Goal: Communication & Community: Answer question/provide support

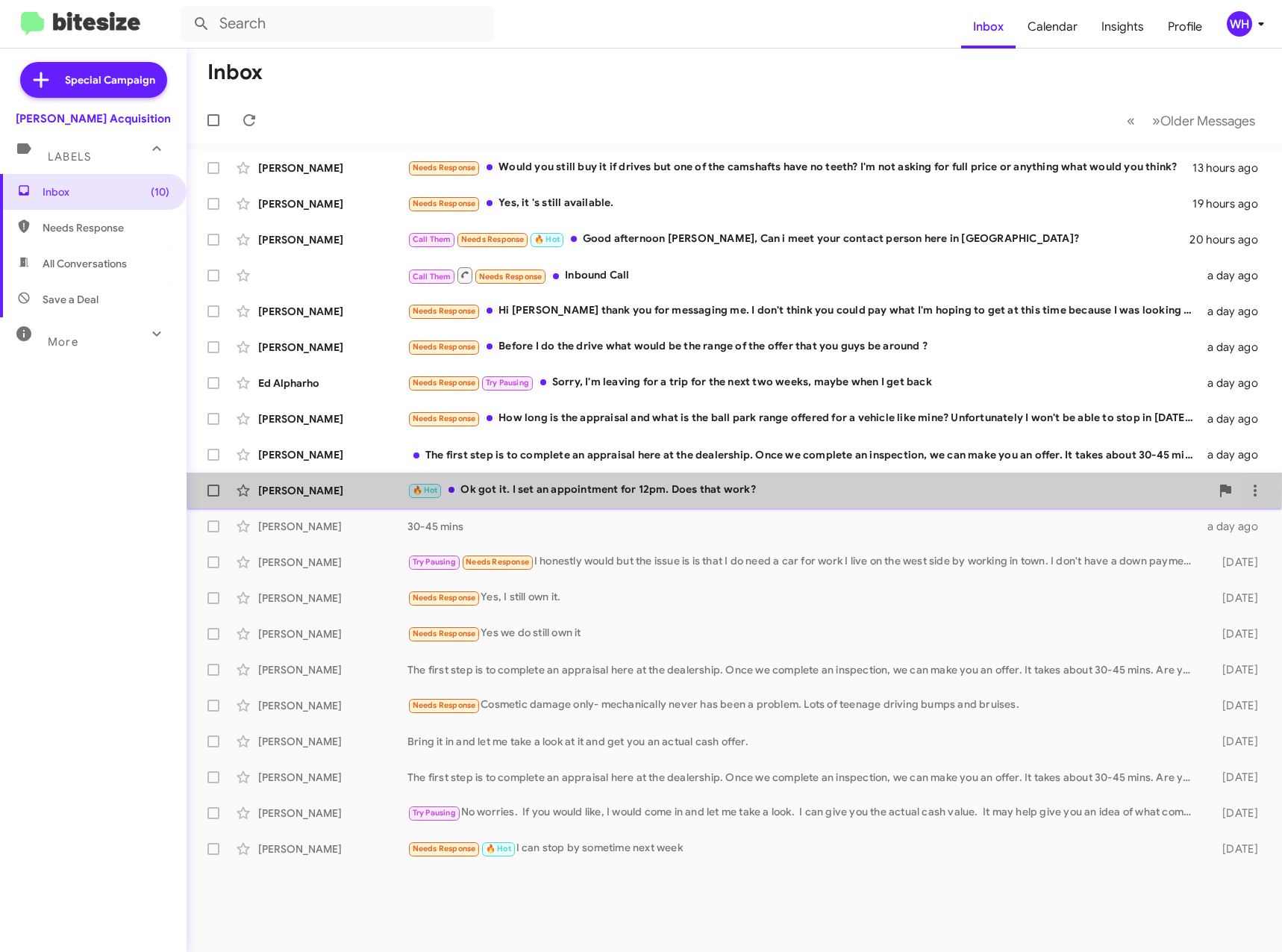
click at [315, 486] on div "[PERSON_NAME]" at bounding box center [332, 491] width 149 height 15
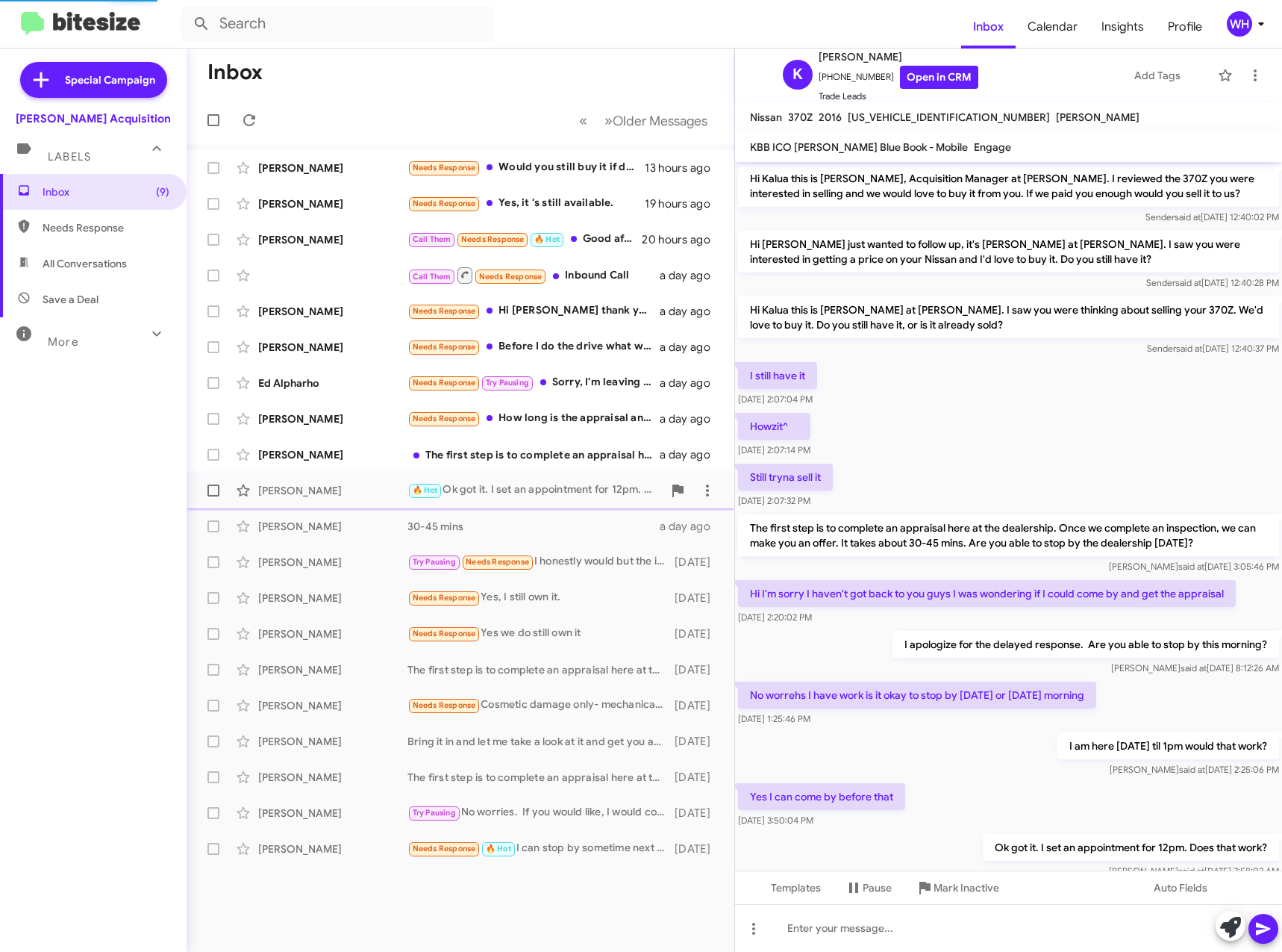
scroll to position [60, 0]
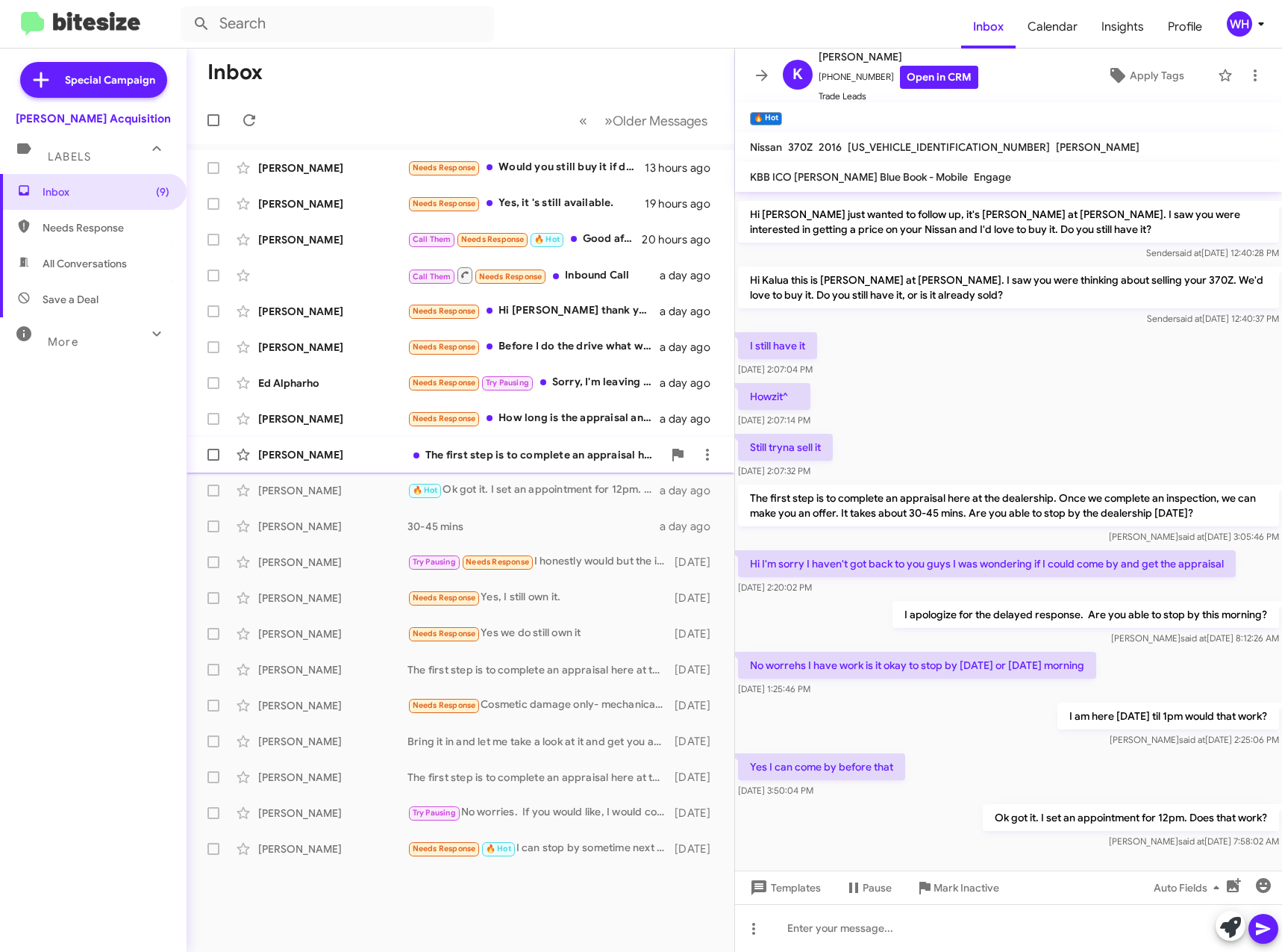
click at [285, 455] on div "[PERSON_NAME]" at bounding box center [332, 455] width 149 height 15
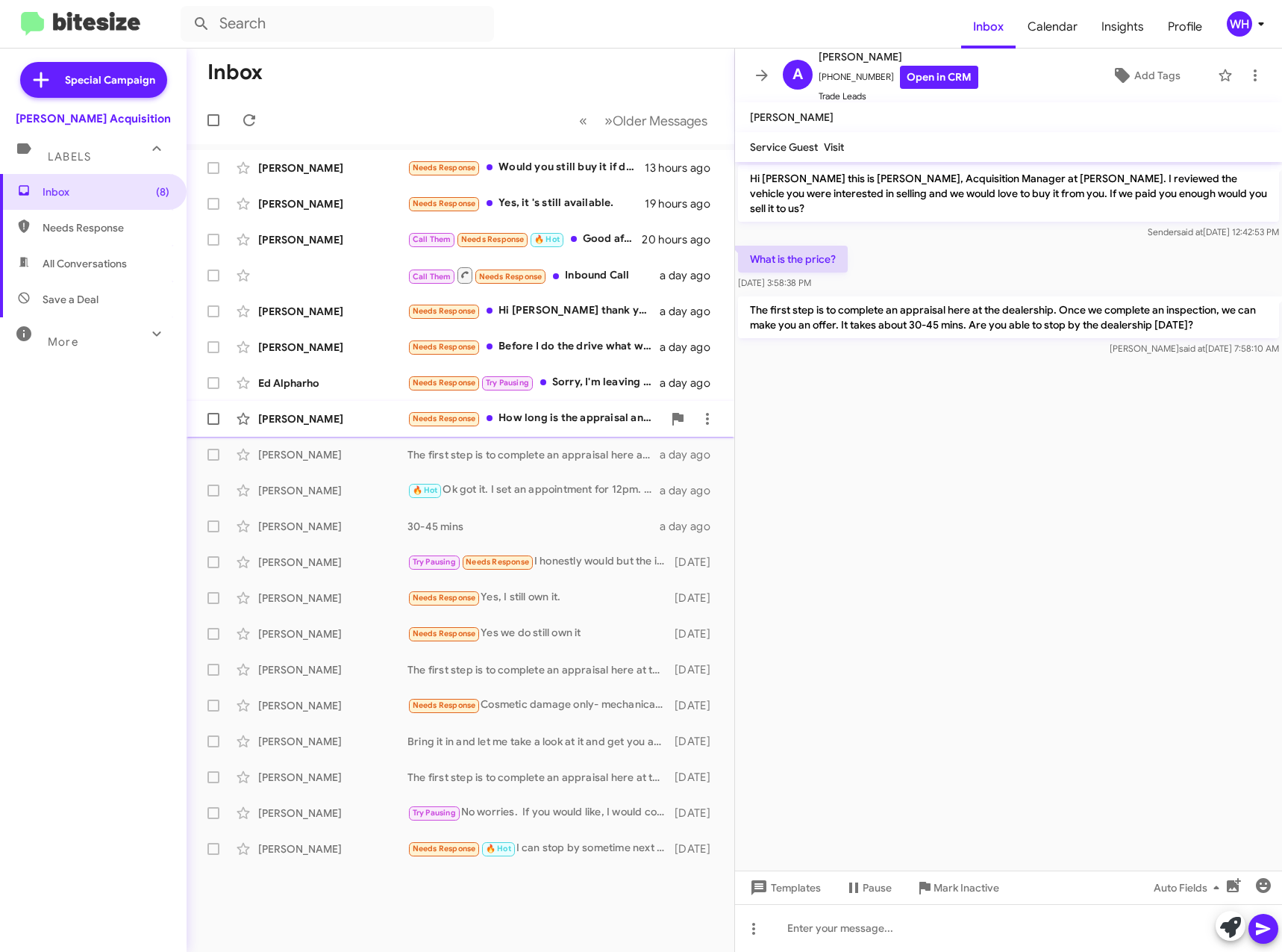
click at [288, 417] on div "[PERSON_NAME]" at bounding box center [332, 419] width 149 height 15
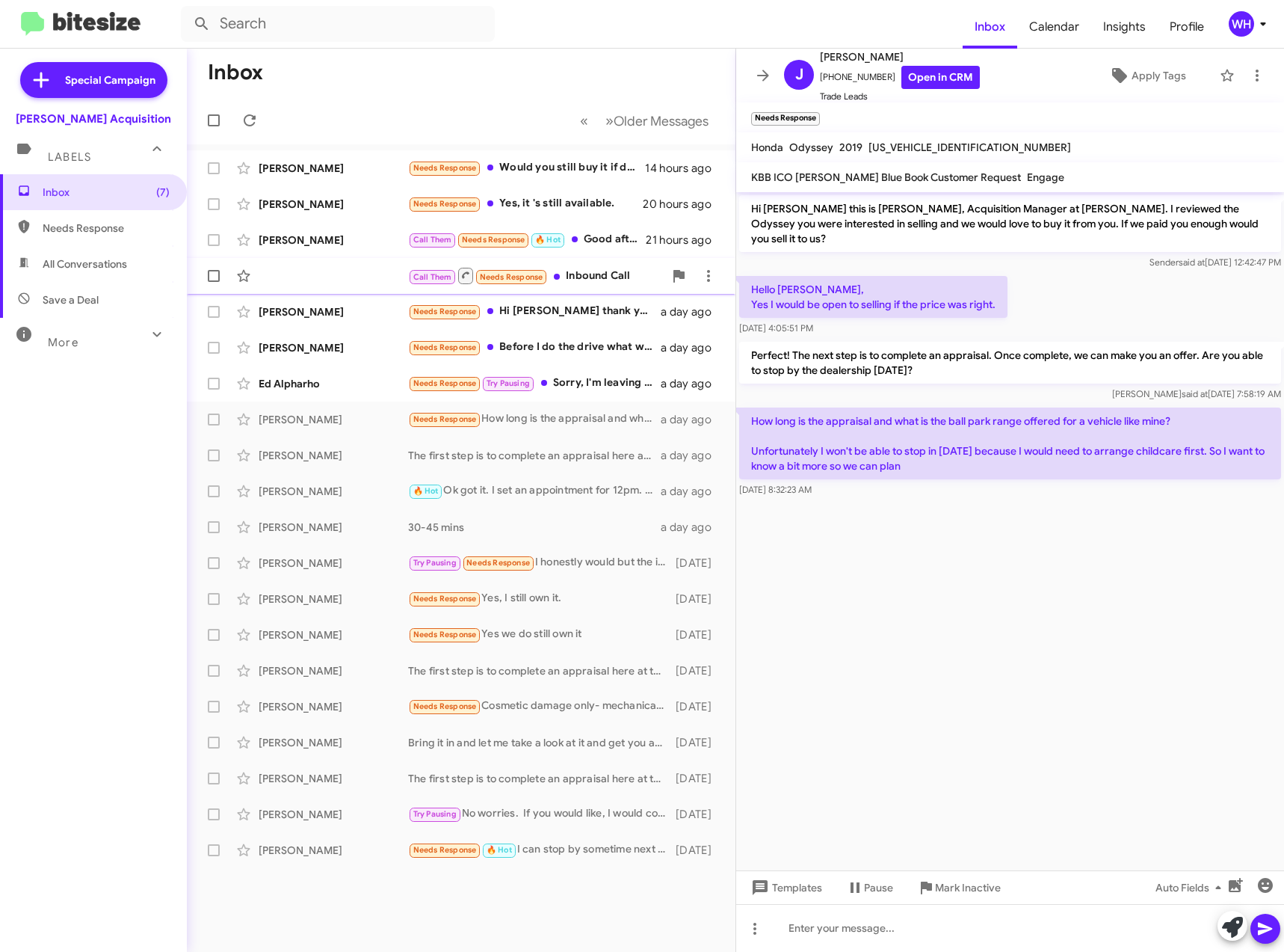
click at [366, 274] on div "Call Them Needs Response Inbound Call a day ago" at bounding box center [461, 275] width 524 height 30
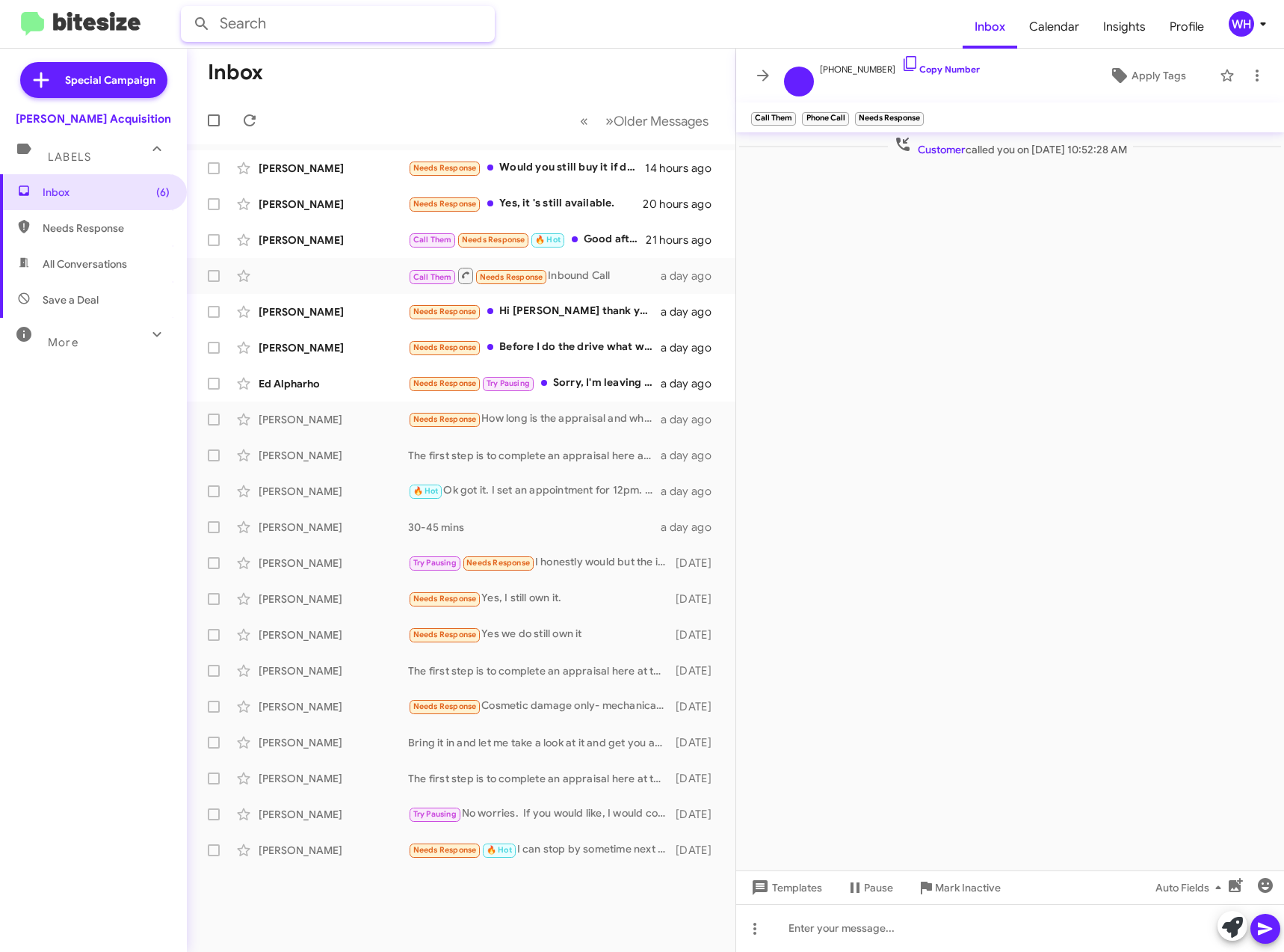
click at [248, 23] on input "text" at bounding box center [338, 24] width 314 height 36
type input "[PERSON_NAME]"
click at [187, 9] on button at bounding box center [201, 24] width 30 height 30
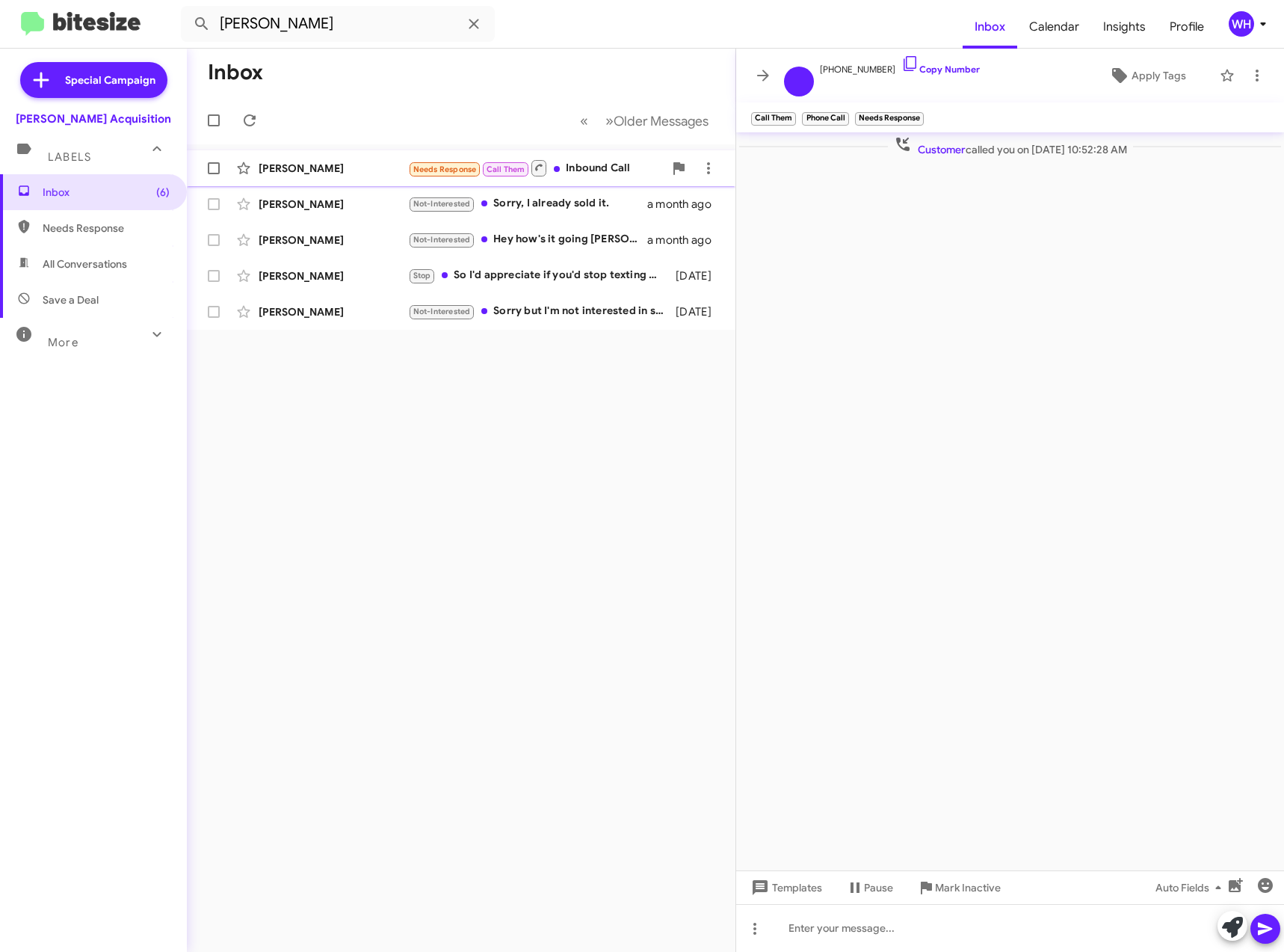
click at [311, 170] on div "[PERSON_NAME]" at bounding box center [333, 169] width 149 height 15
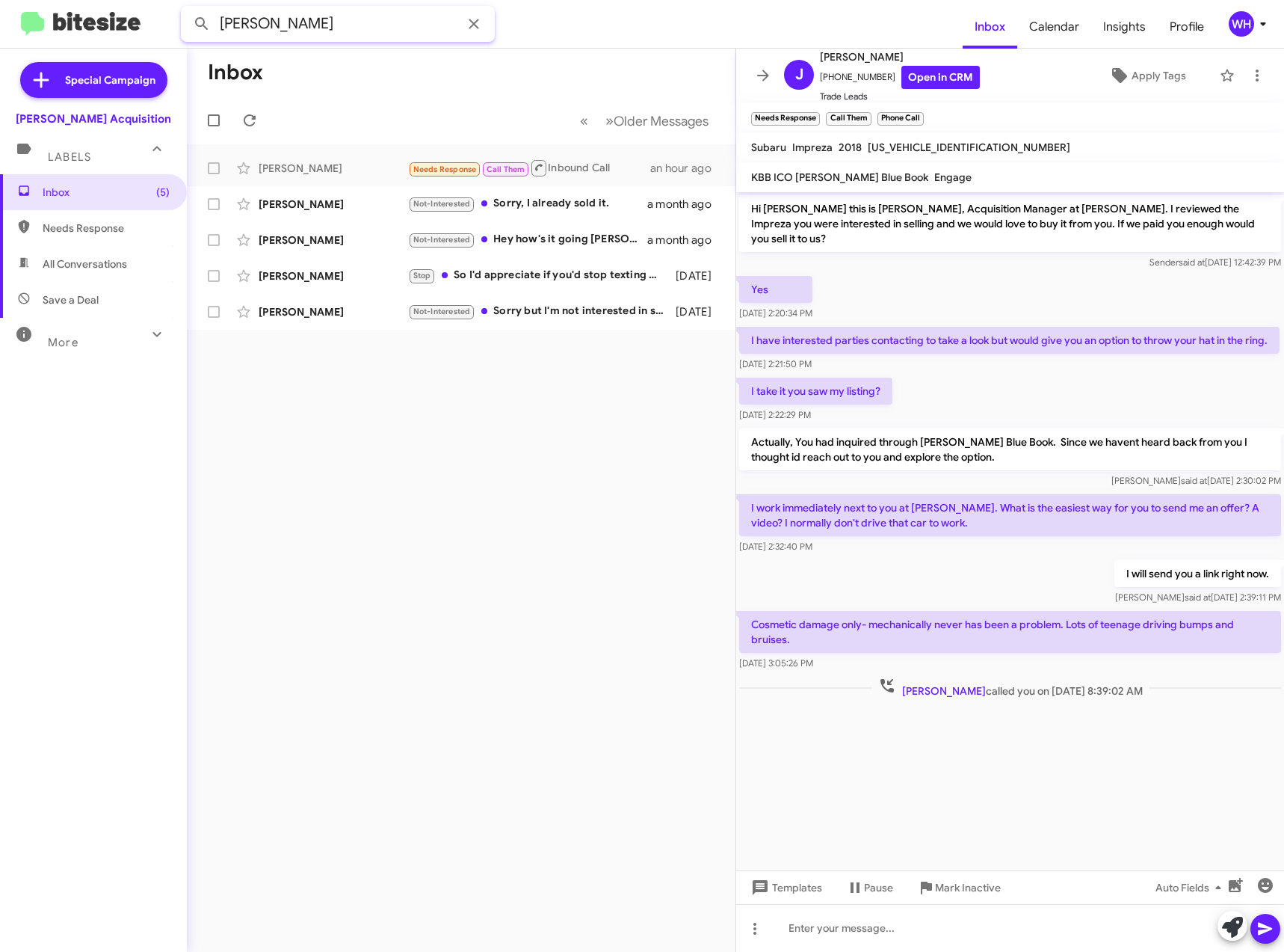
click at [261, 35] on input "[PERSON_NAME]" at bounding box center [338, 24] width 314 height 36
click at [481, 22] on icon at bounding box center [474, 24] width 18 height 18
